Goal: Entertainment & Leisure: Consume media (video, audio)

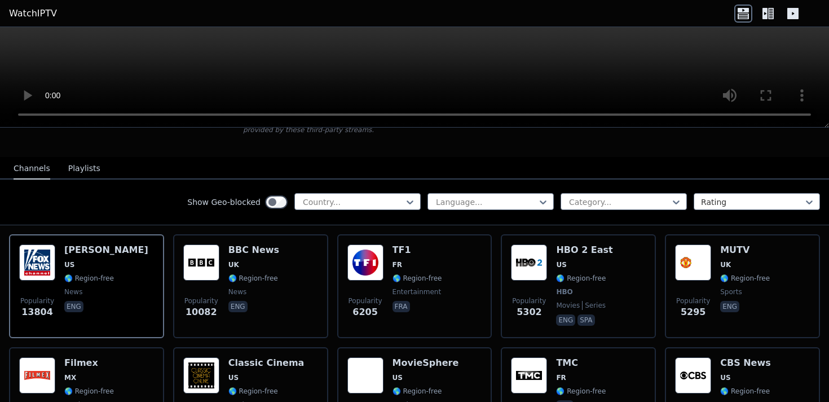
scroll to position [95, 0]
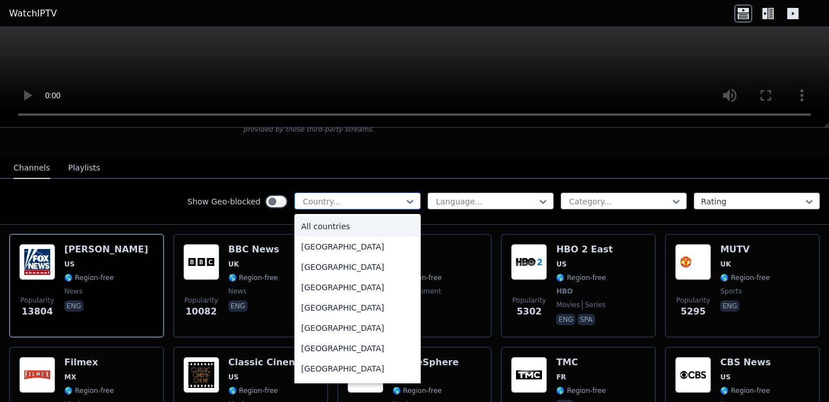
click at [350, 196] on div at bounding box center [353, 201] width 103 height 11
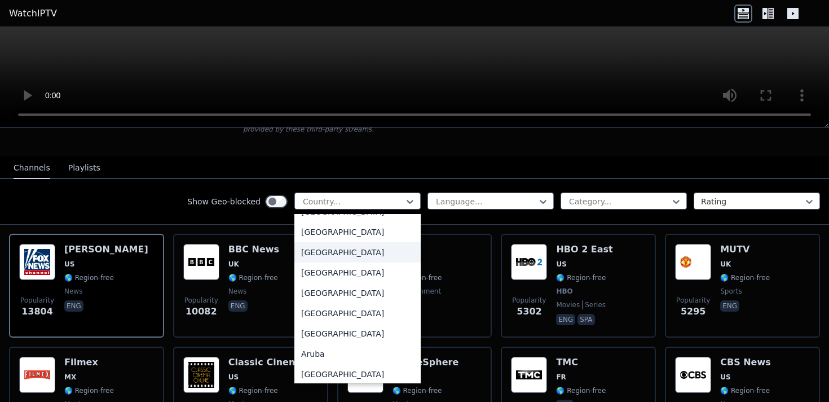
scroll to position [37, 0]
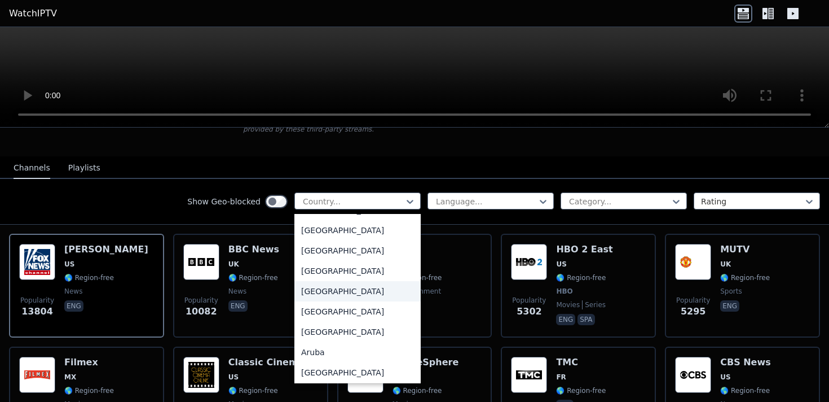
type input "*"
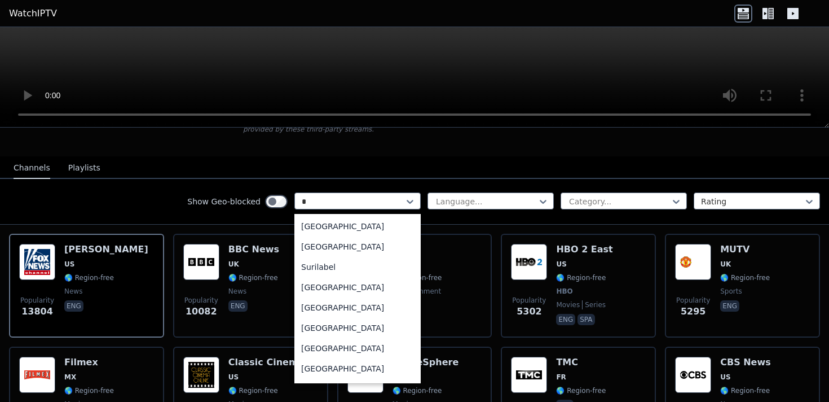
scroll to position [1126, 0]
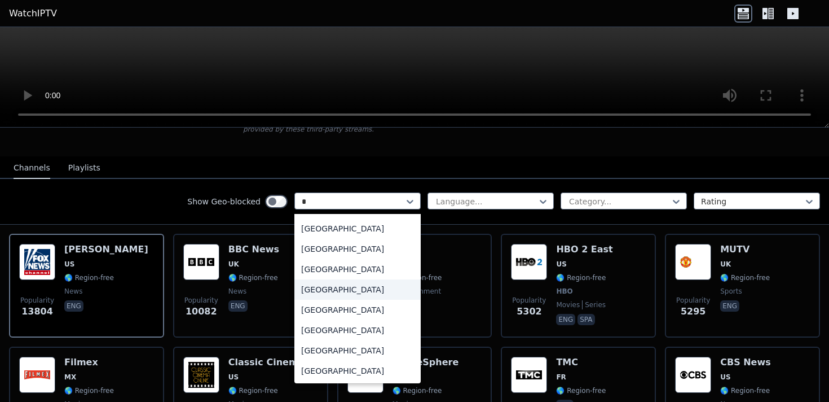
click at [351, 291] on div "[GEOGRAPHIC_DATA]" at bounding box center [358, 289] width 126 height 20
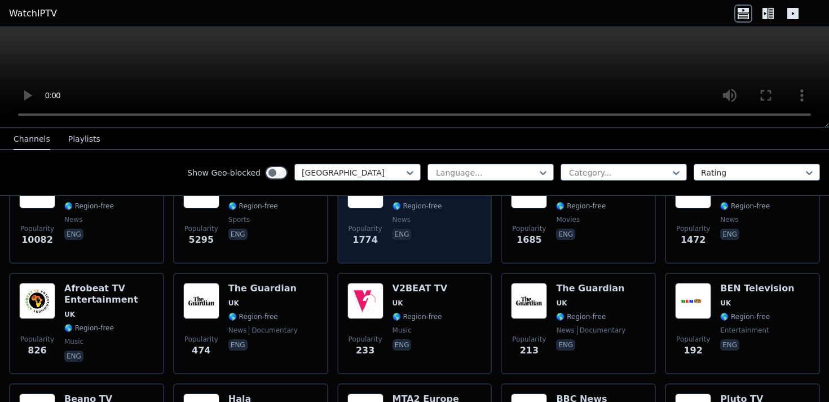
scroll to position [201, 0]
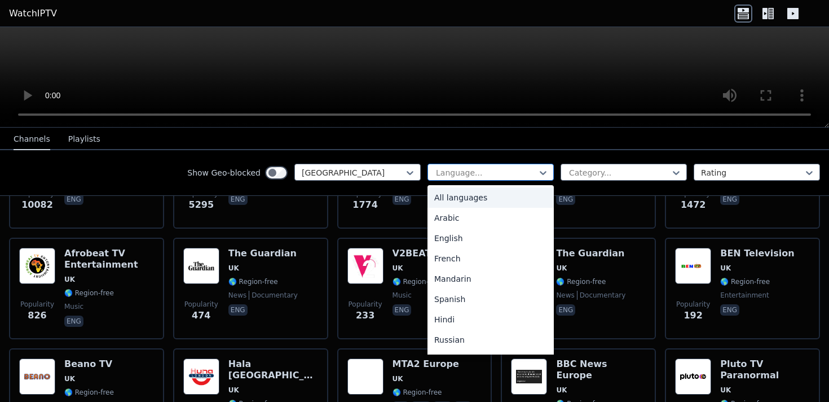
click at [485, 168] on div at bounding box center [486, 172] width 103 height 11
click at [467, 243] on div "English" at bounding box center [491, 238] width 126 height 20
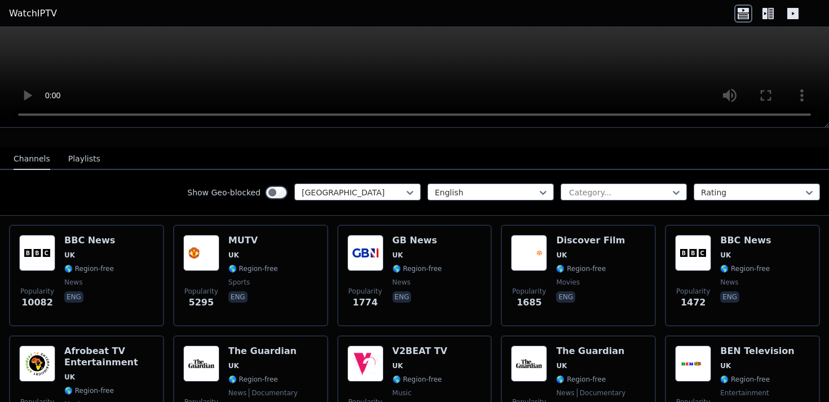
scroll to position [107, 0]
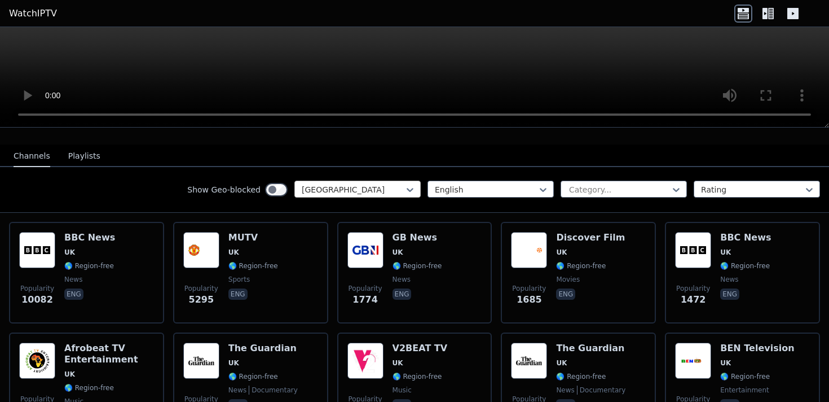
click at [389, 188] on div at bounding box center [353, 189] width 103 height 11
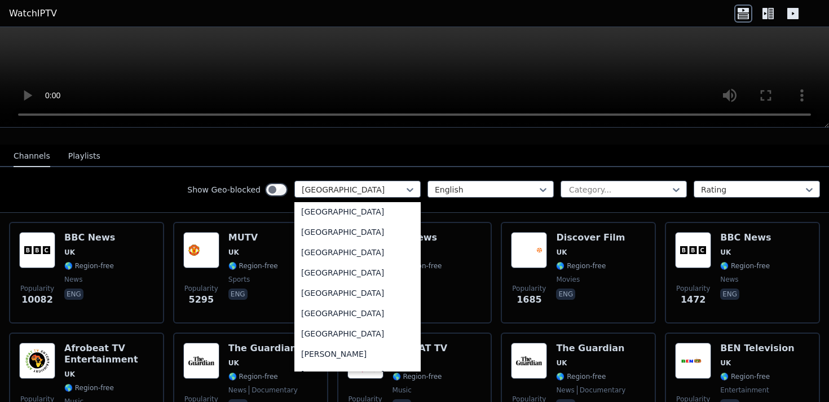
scroll to position [0, 0]
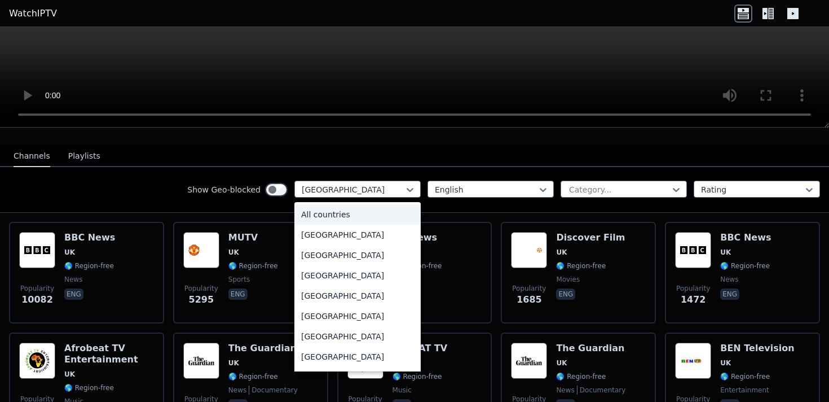
click at [361, 221] on div "All countries" at bounding box center [358, 214] width 126 height 20
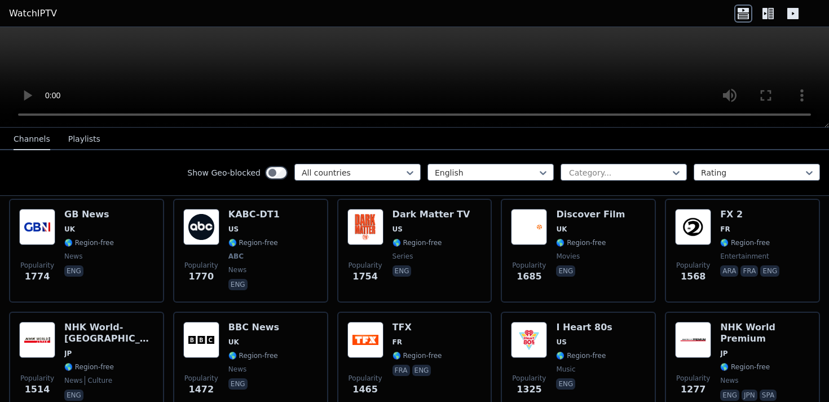
scroll to position [480, 0]
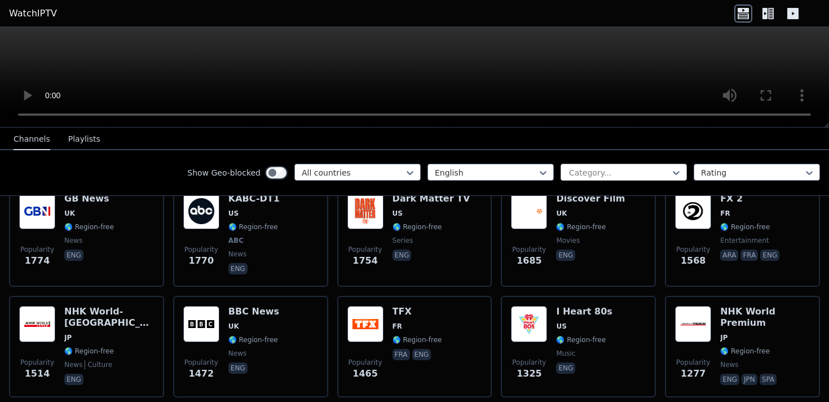
click at [640, 173] on div at bounding box center [619, 172] width 103 height 11
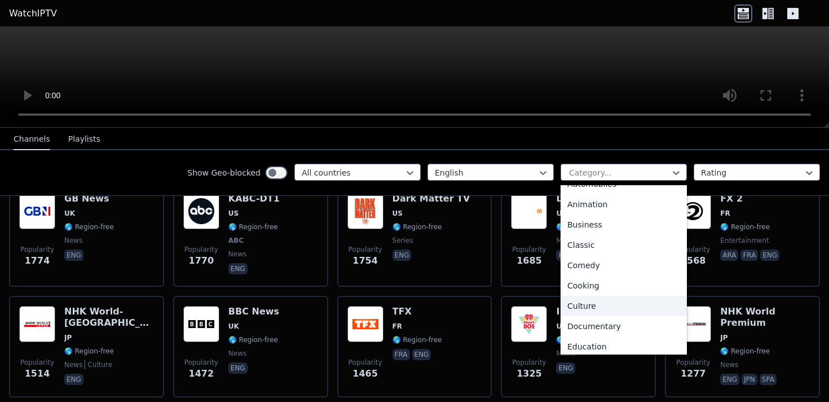
scroll to position [0, 0]
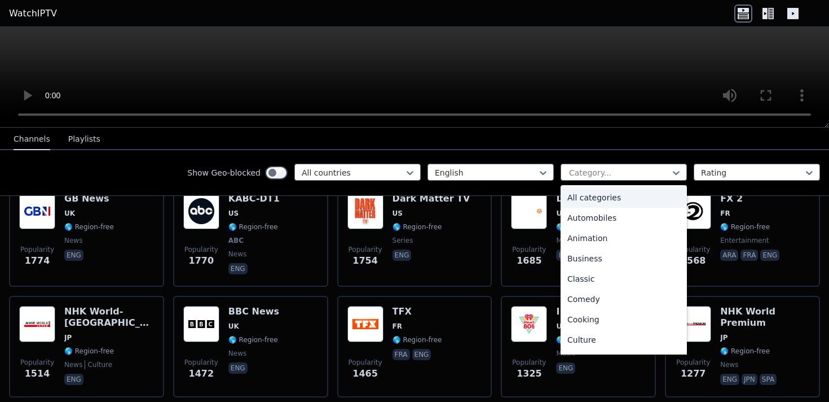
click at [613, 142] on nav "Channels Playlists" at bounding box center [414, 139] width 829 height 23
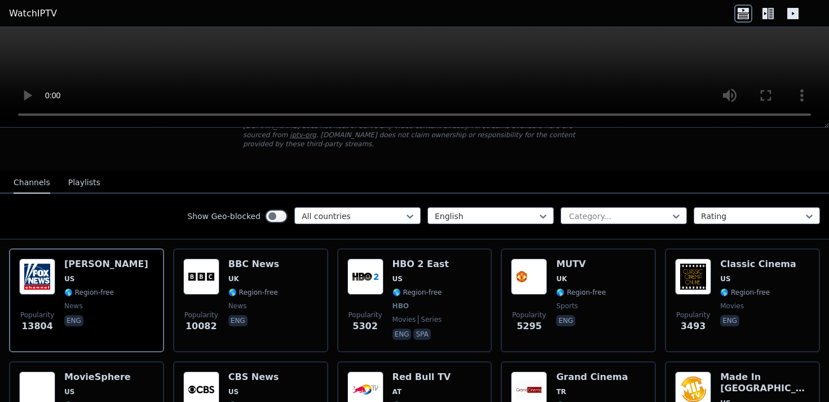
scroll to position [98, 0]
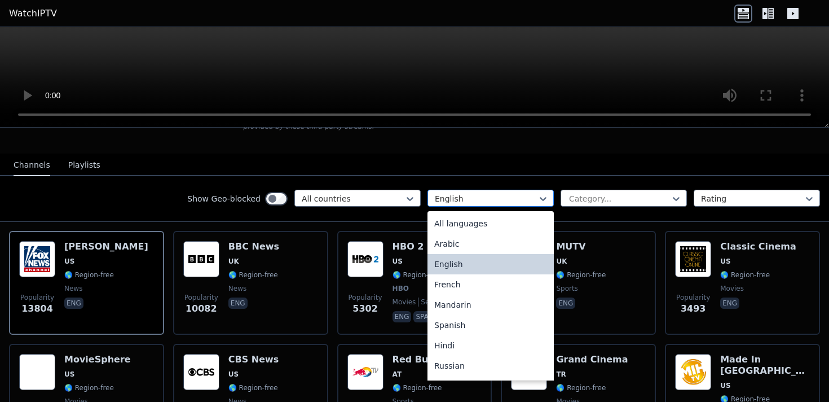
click at [482, 203] on div at bounding box center [486, 198] width 103 height 11
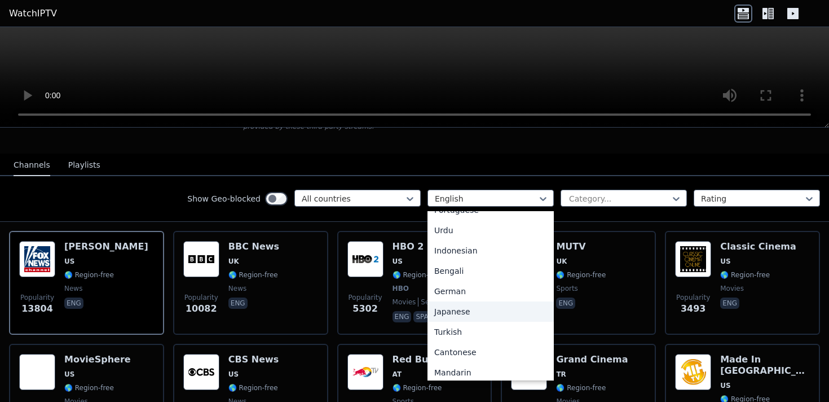
scroll to position [180, 0]
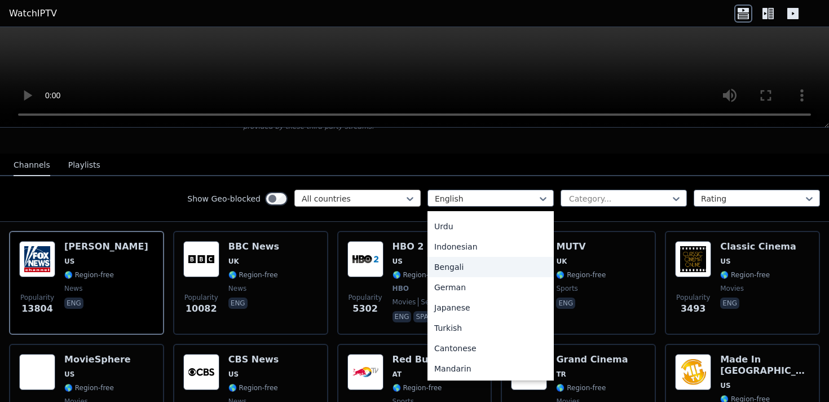
click at [378, 203] on div at bounding box center [353, 198] width 103 height 11
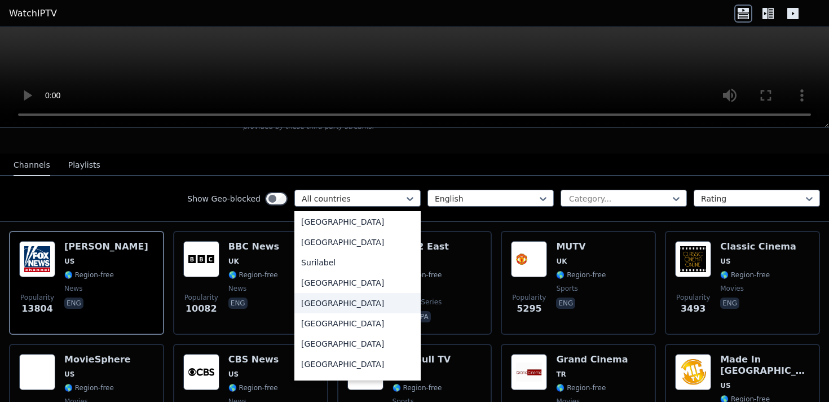
scroll to position [3591, 0]
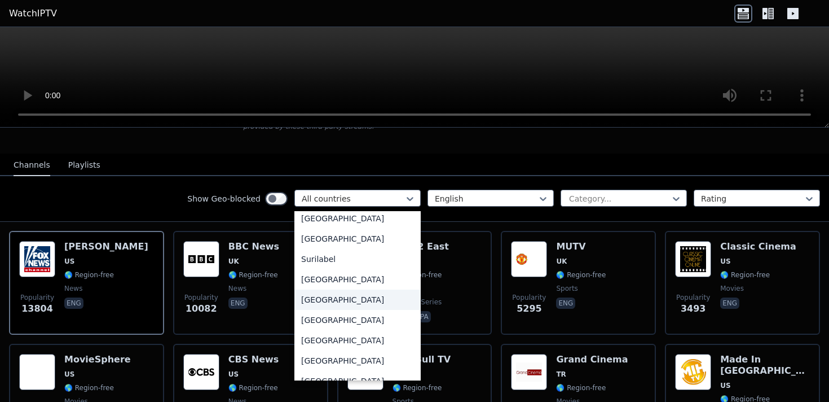
click at [376, 295] on div "[GEOGRAPHIC_DATA]" at bounding box center [358, 299] width 126 height 20
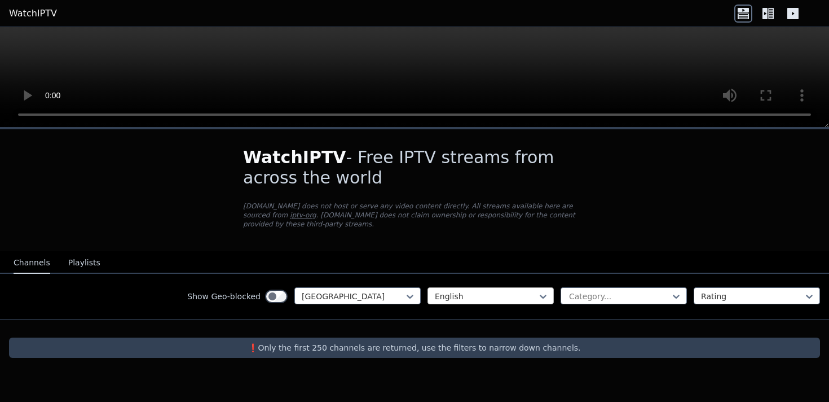
click at [508, 295] on div at bounding box center [486, 296] width 103 height 11
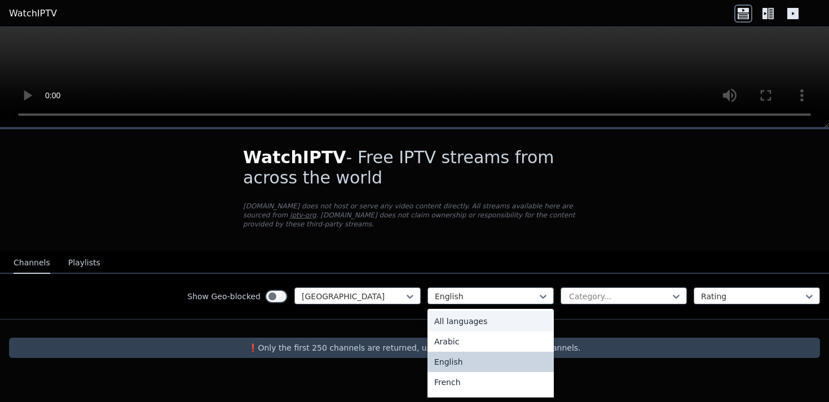
click at [494, 315] on div "All languages" at bounding box center [491, 321] width 126 height 20
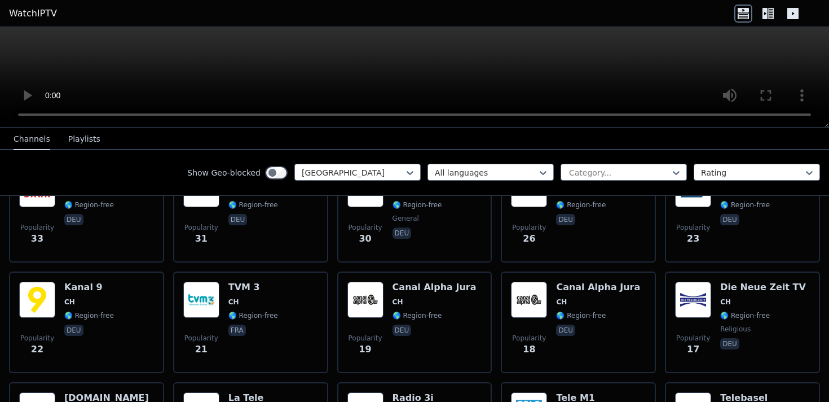
scroll to position [321, 0]
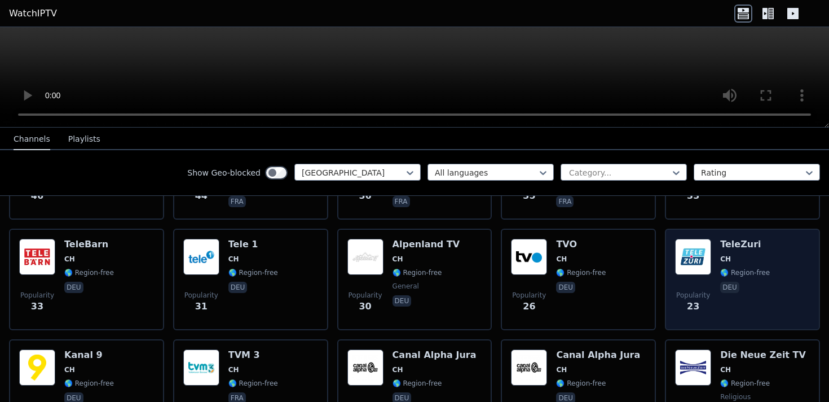
click at [728, 248] on h6 "TeleZuri" at bounding box center [745, 244] width 50 height 11
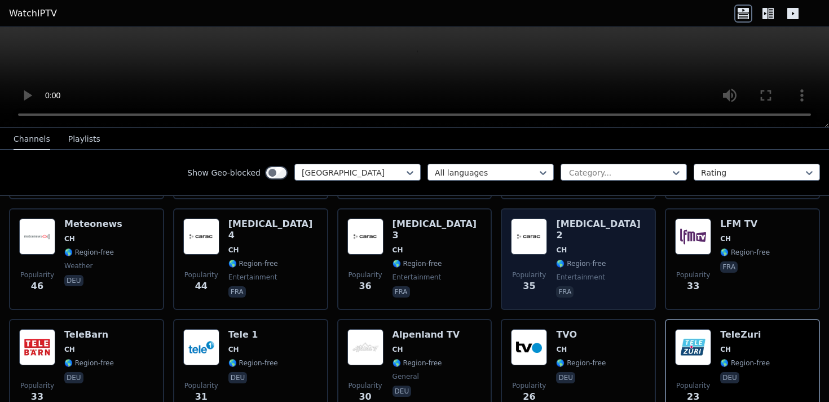
scroll to position [0, 0]
